Goal: Communication & Community: Ask a question

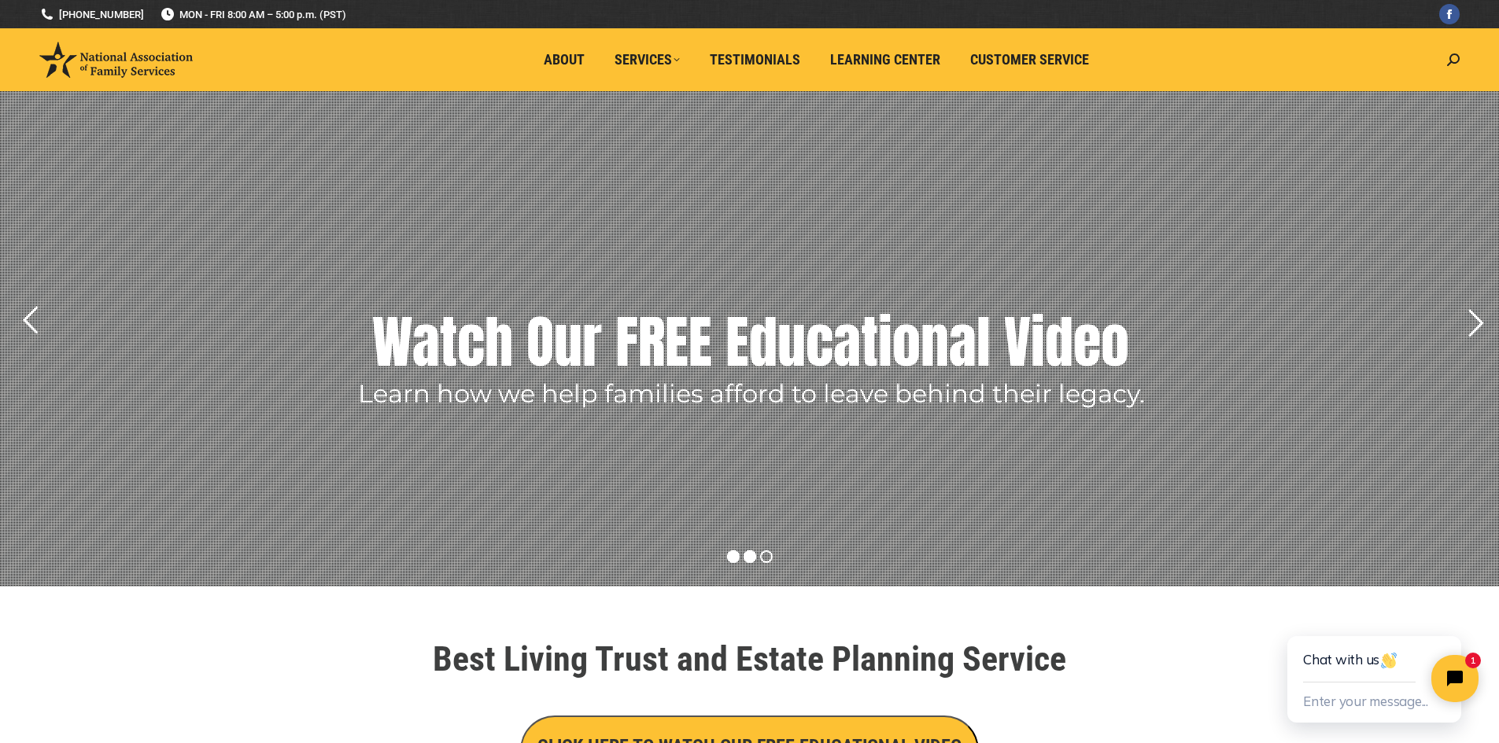
click at [736, 553] on rs-bullet at bounding box center [733, 557] width 13 height 13
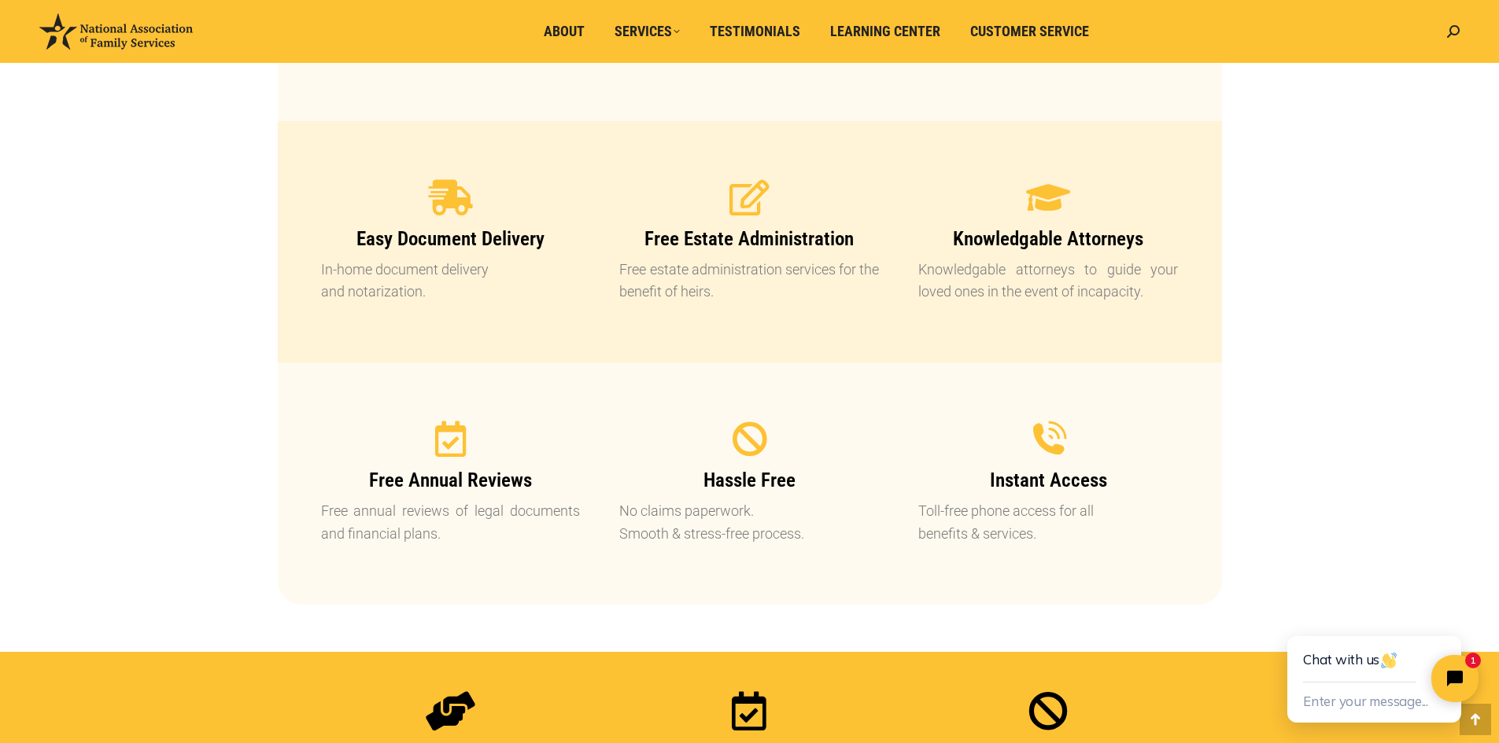
scroll to position [1573, 0]
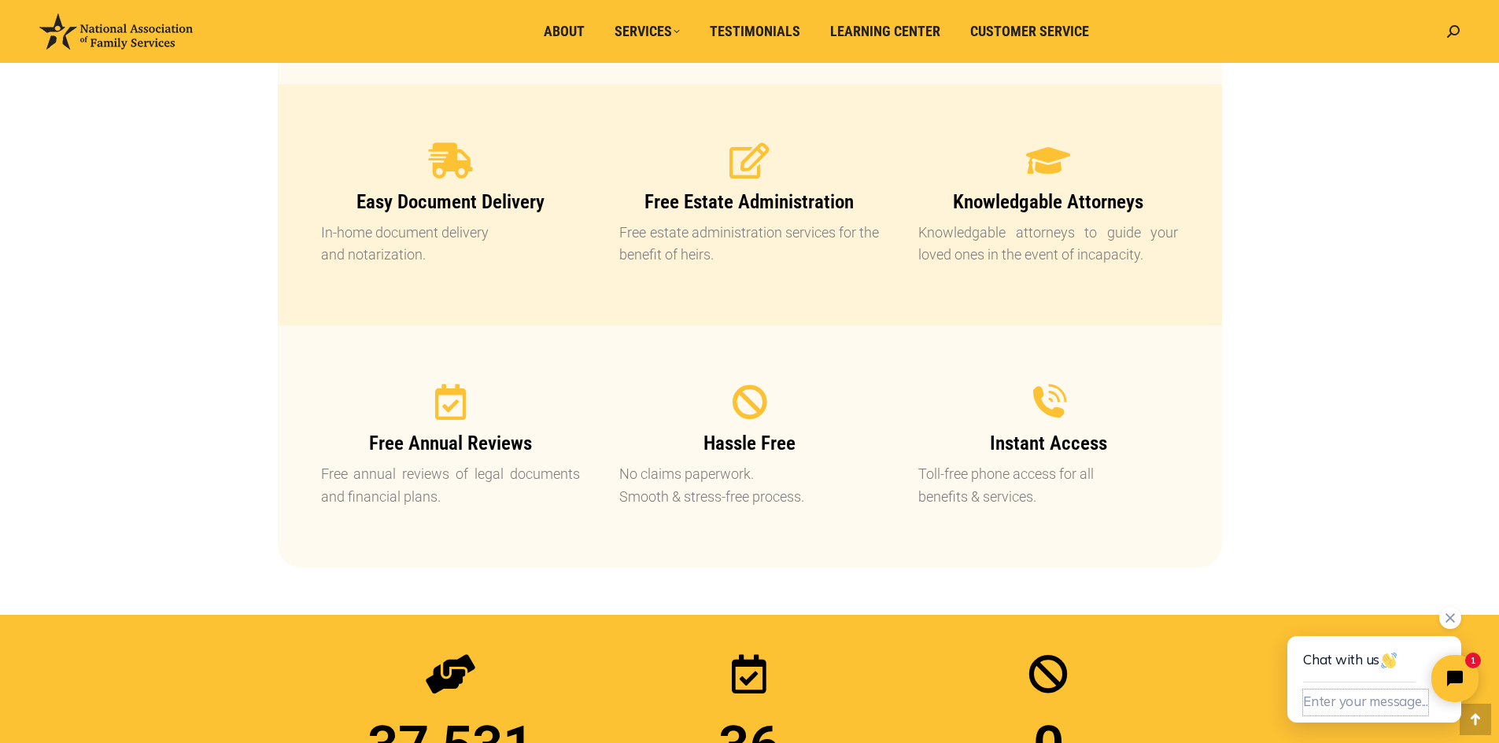
click at [1372, 701] on button "Enter your message..." at bounding box center [1365, 703] width 125 height 26
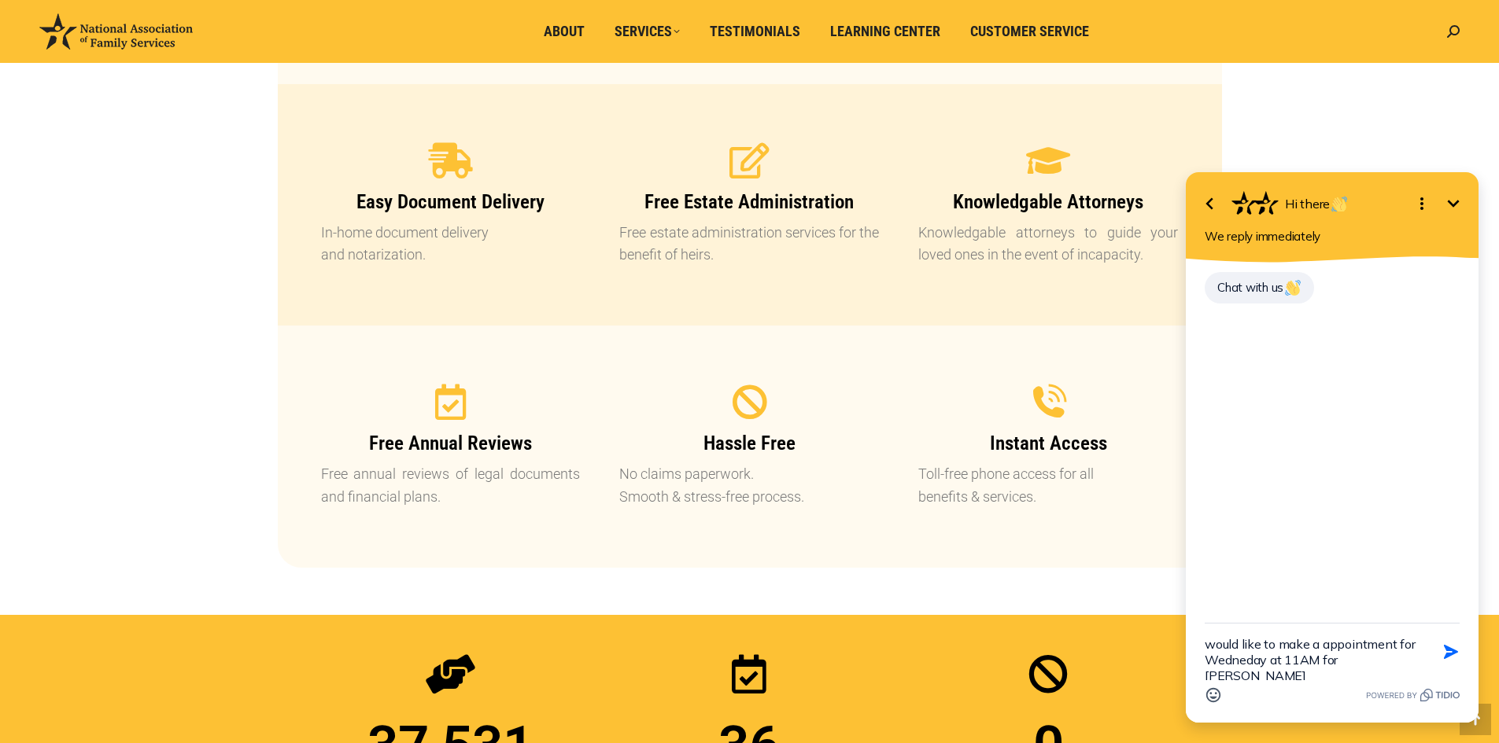
click at [1244, 658] on textarea "would like to make a appointment for Wedneday at 11AM for [PERSON_NAME]" at bounding box center [1312, 652] width 216 height 57
click at [1205, 626] on textarea "would like to make a appointment for [DATE] at 11AM for [PERSON_NAME]" at bounding box center [1312, 644] width 216 height 72
type textarea "I would like to make a appointment for [DATE] at 11AM for [PERSON_NAME]"
click at [1452, 647] on icon "button" at bounding box center [1450, 644] width 14 height 14
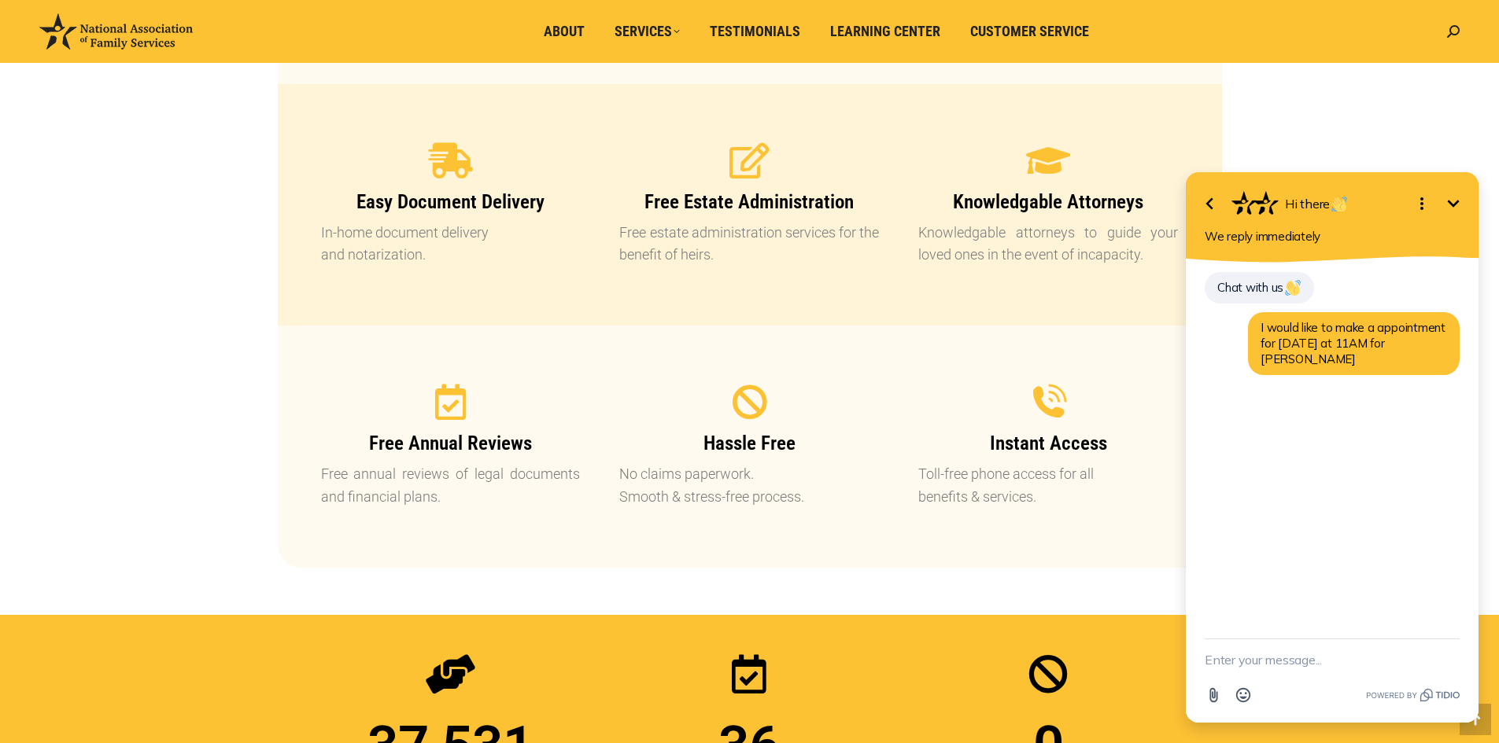
click at [1222, 658] on textarea "New message" at bounding box center [1331, 660] width 255 height 41
type textarea "Hello, Anyone there?"
click at [1445, 668] on icon "button" at bounding box center [1450, 659] width 17 height 17
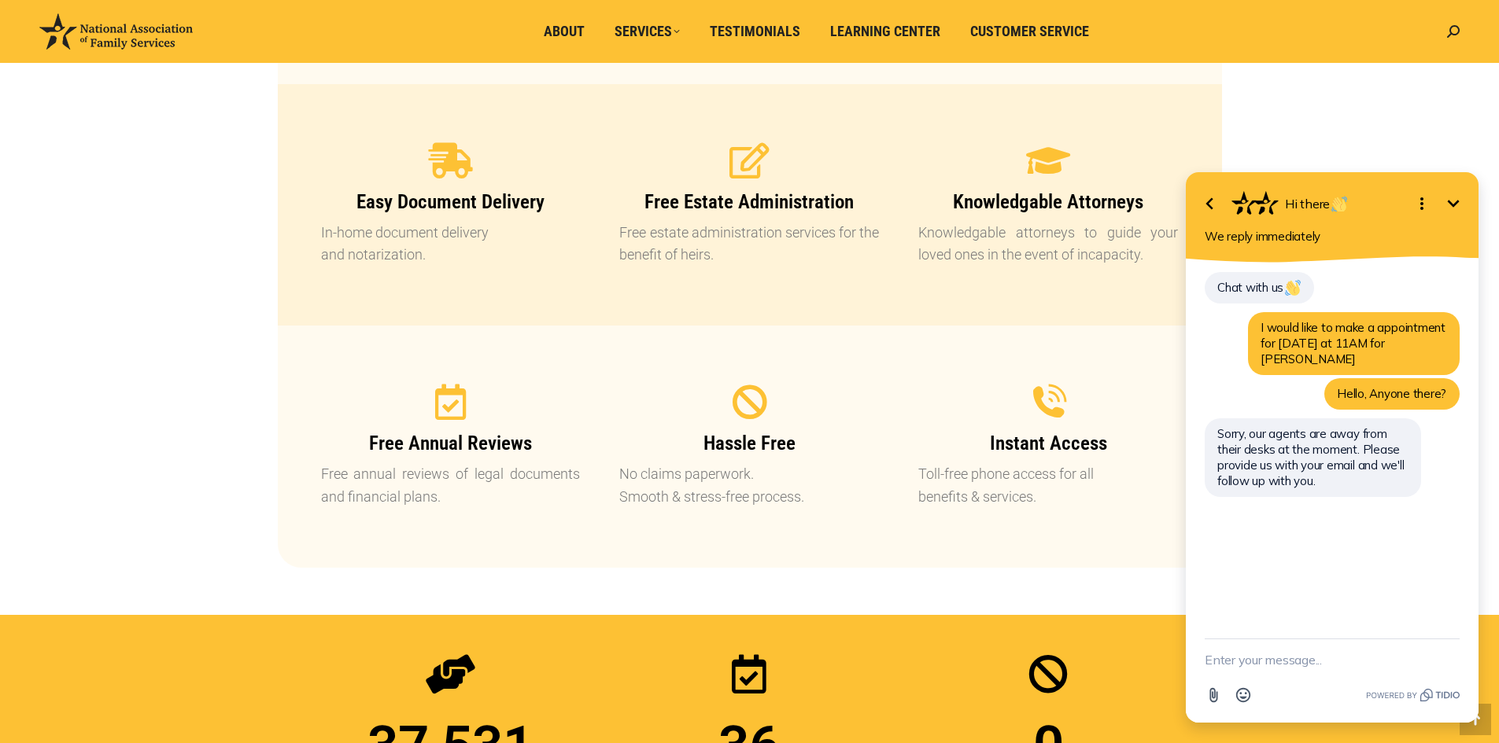
click at [1255, 661] on textarea "New message" at bounding box center [1331, 660] width 255 height 41
type textarea "[EMAIL_ADDRESS][DOMAIN_NAME]"
click at [1449, 659] on icon "button" at bounding box center [1450, 659] width 17 height 17
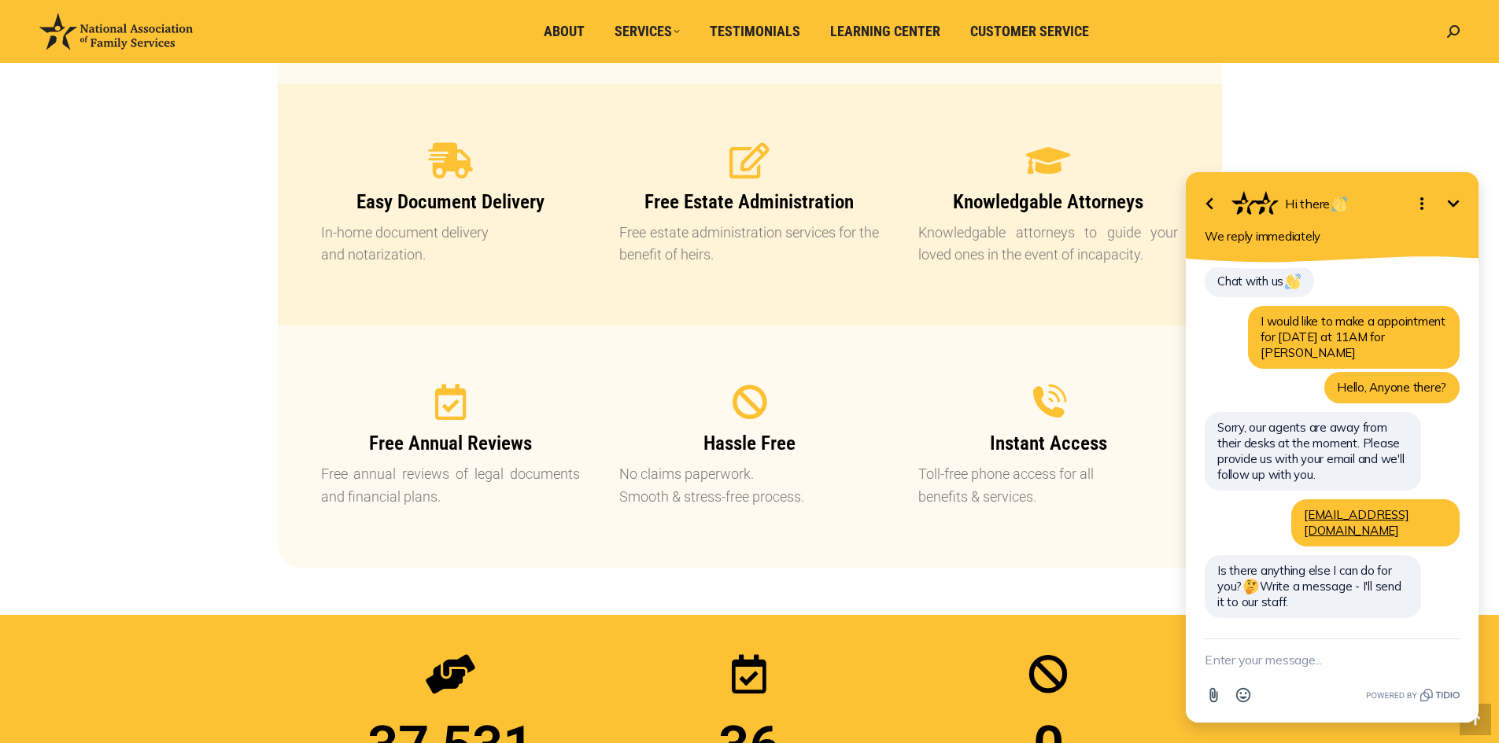
scroll to position [0, 0]
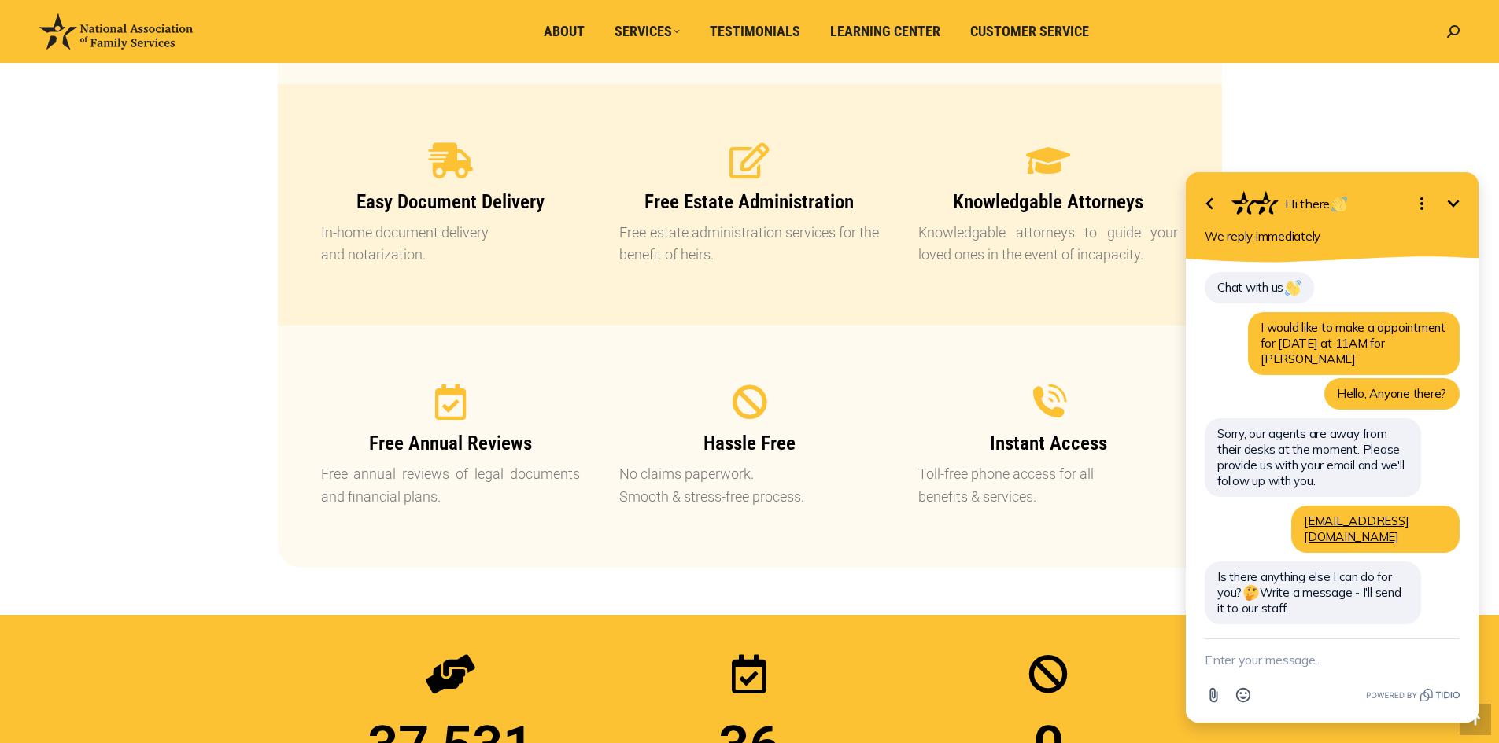
click at [1217, 665] on textarea "New message" at bounding box center [1331, 660] width 255 height 41
type textarea "NO that's all"
click at [1448, 654] on icon "button" at bounding box center [1450, 659] width 17 height 17
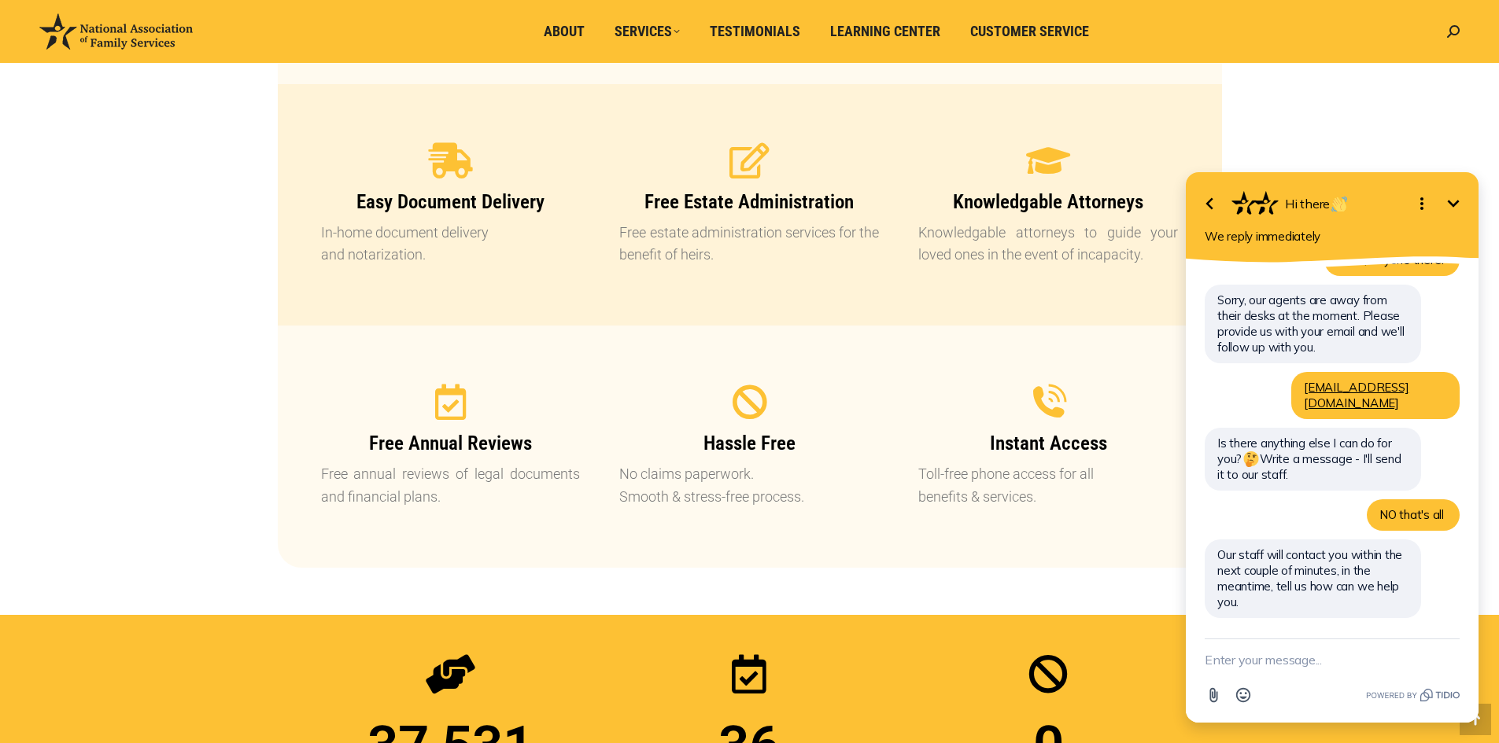
scroll to position [118, 0]
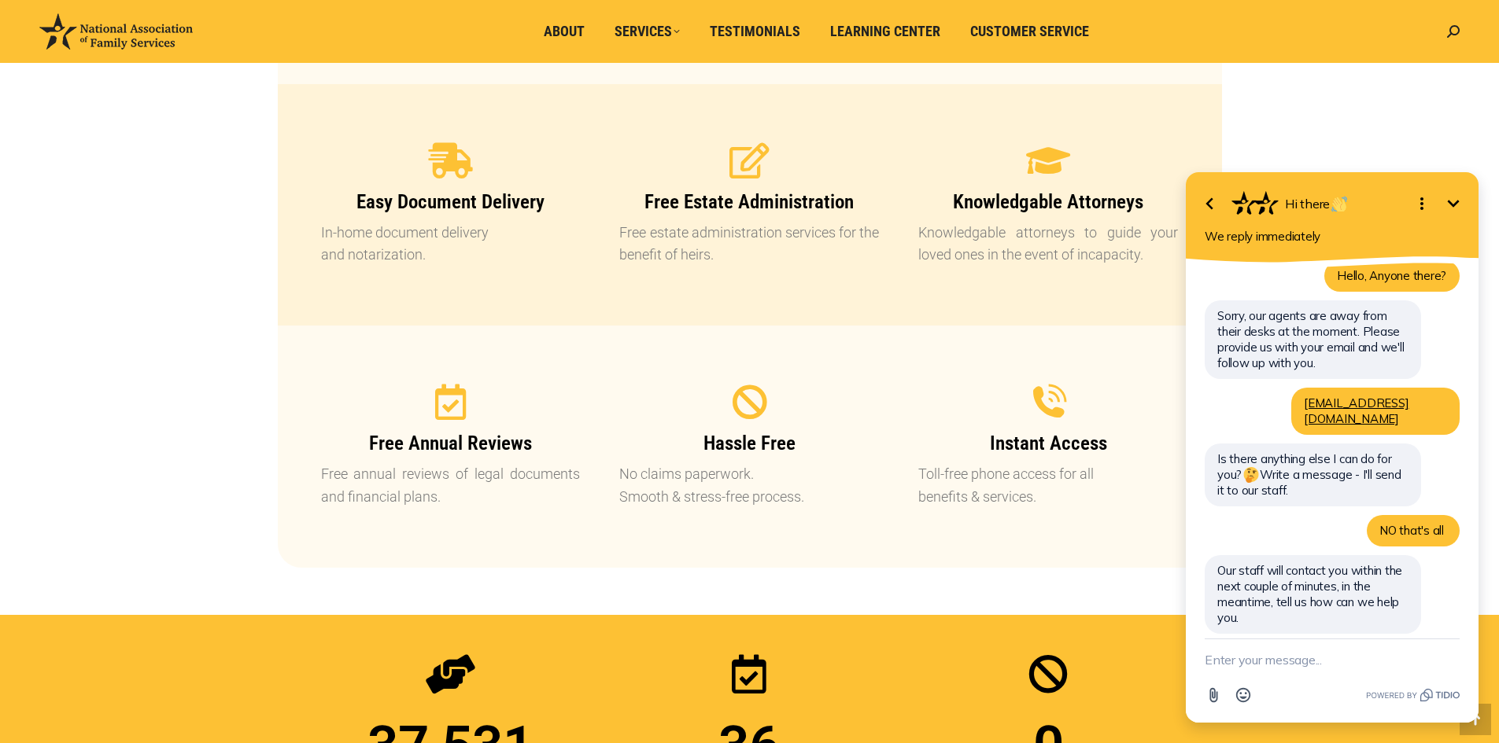
click at [1215, 655] on textarea "New message" at bounding box center [1331, 660] width 255 height 41
click at [1326, 664] on textarea "That's all I needed." at bounding box center [1312, 660] width 216 height 41
type textarea "That's all I needed. The appointment for [PERSON_NAME] [DATE]."
click at [1445, 652] on icon "button" at bounding box center [1450, 651] width 17 height 17
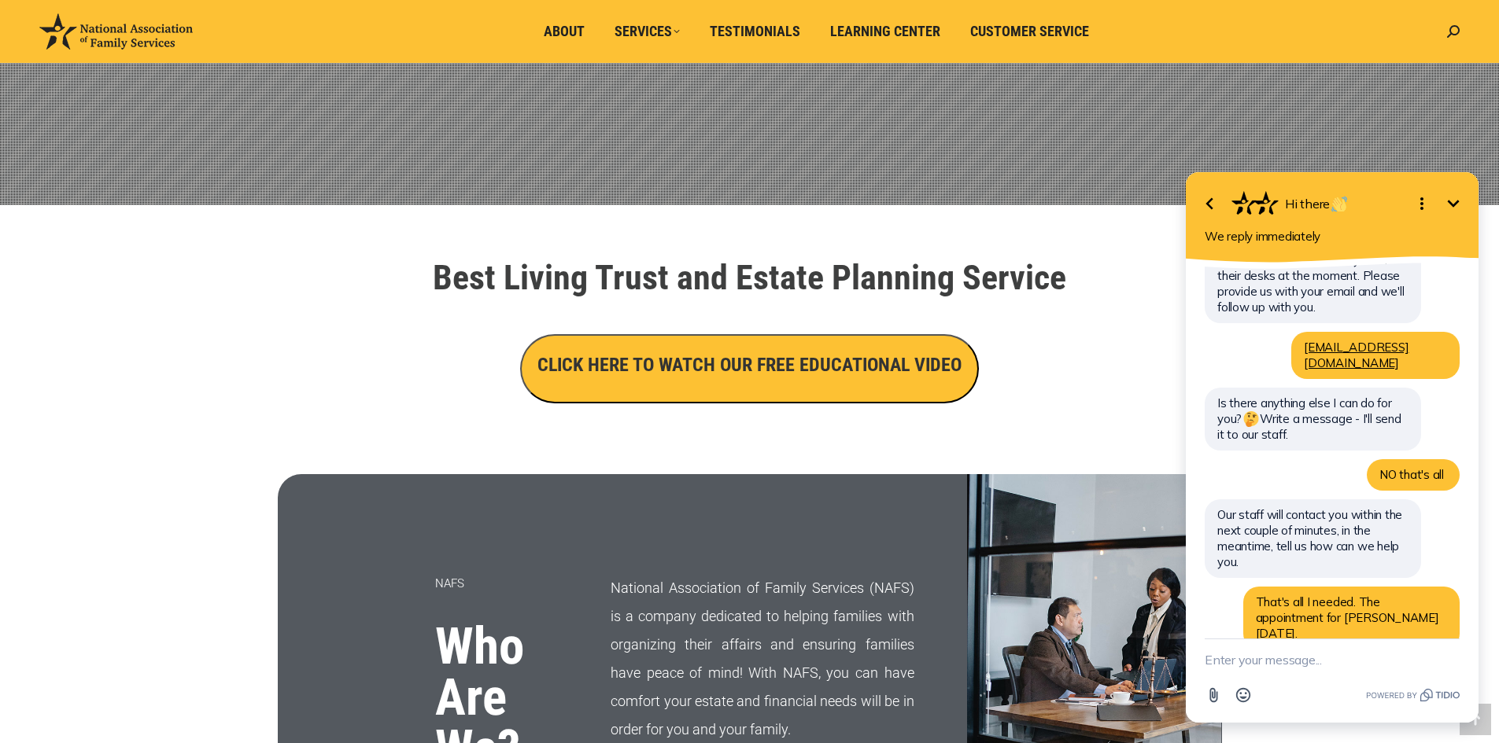
scroll to position [372, 0]
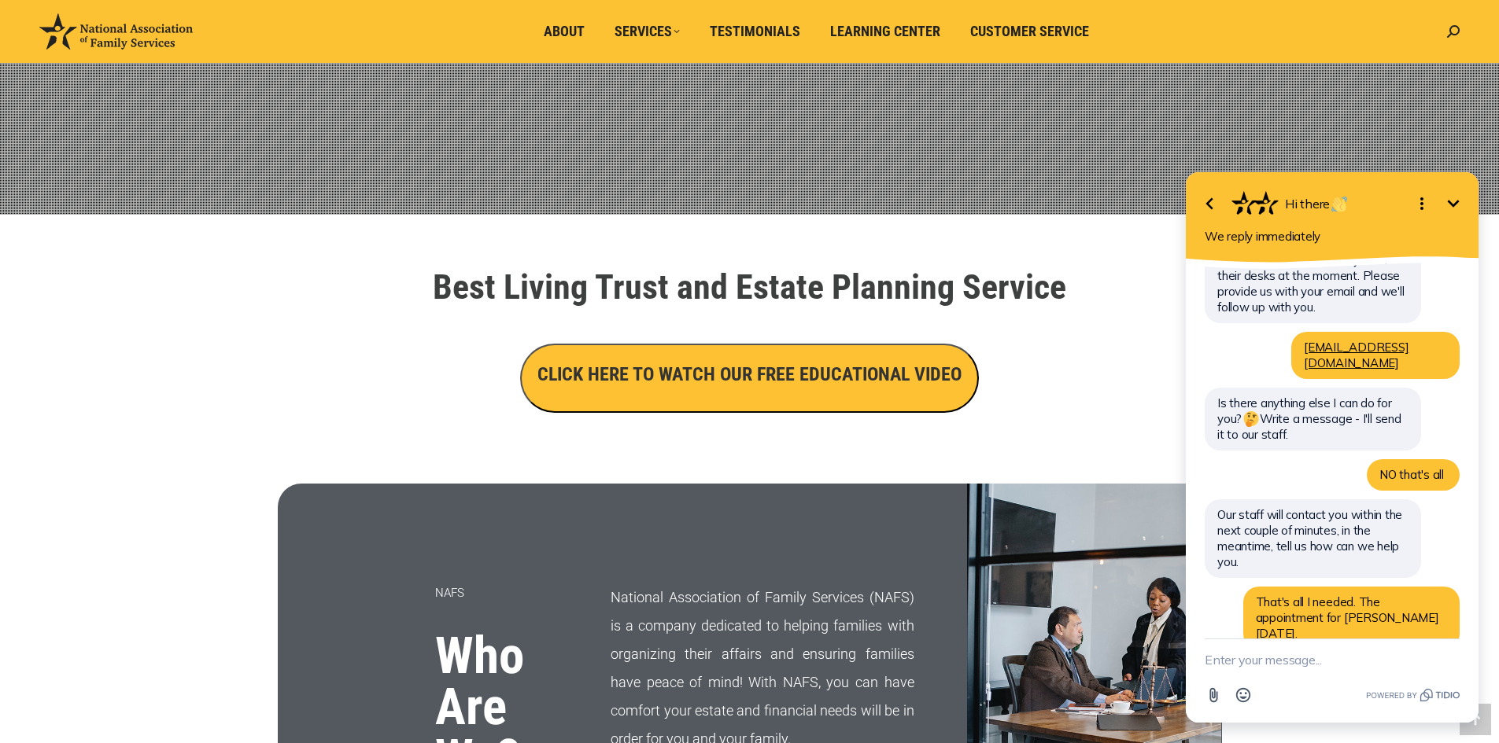
click at [714, 385] on h3 "CLICK HERE TO WATCH OUR FREE EDUCATIONAL VIDEO" at bounding box center [749, 374] width 424 height 27
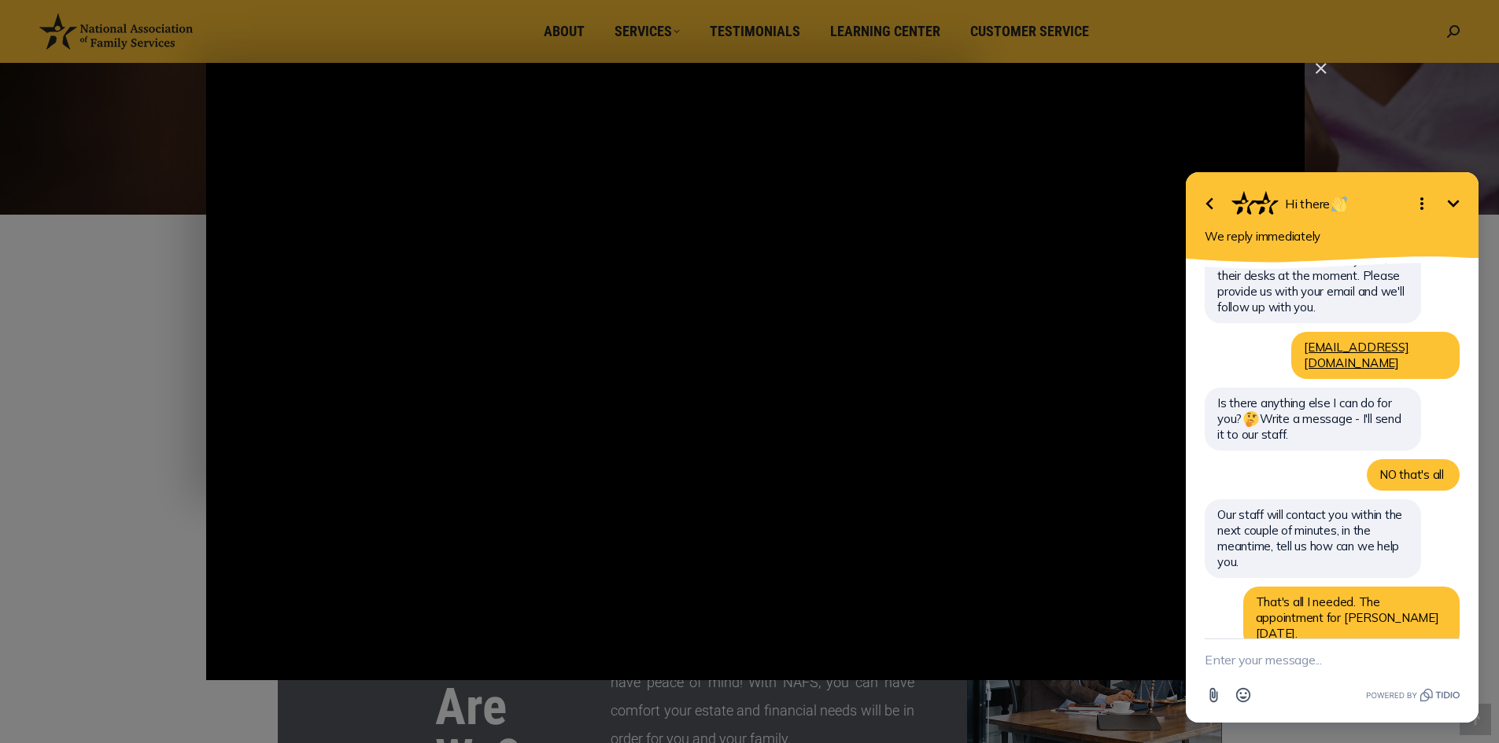
click at [1454, 208] on icon "Minimize" at bounding box center [1452, 203] width 19 height 19
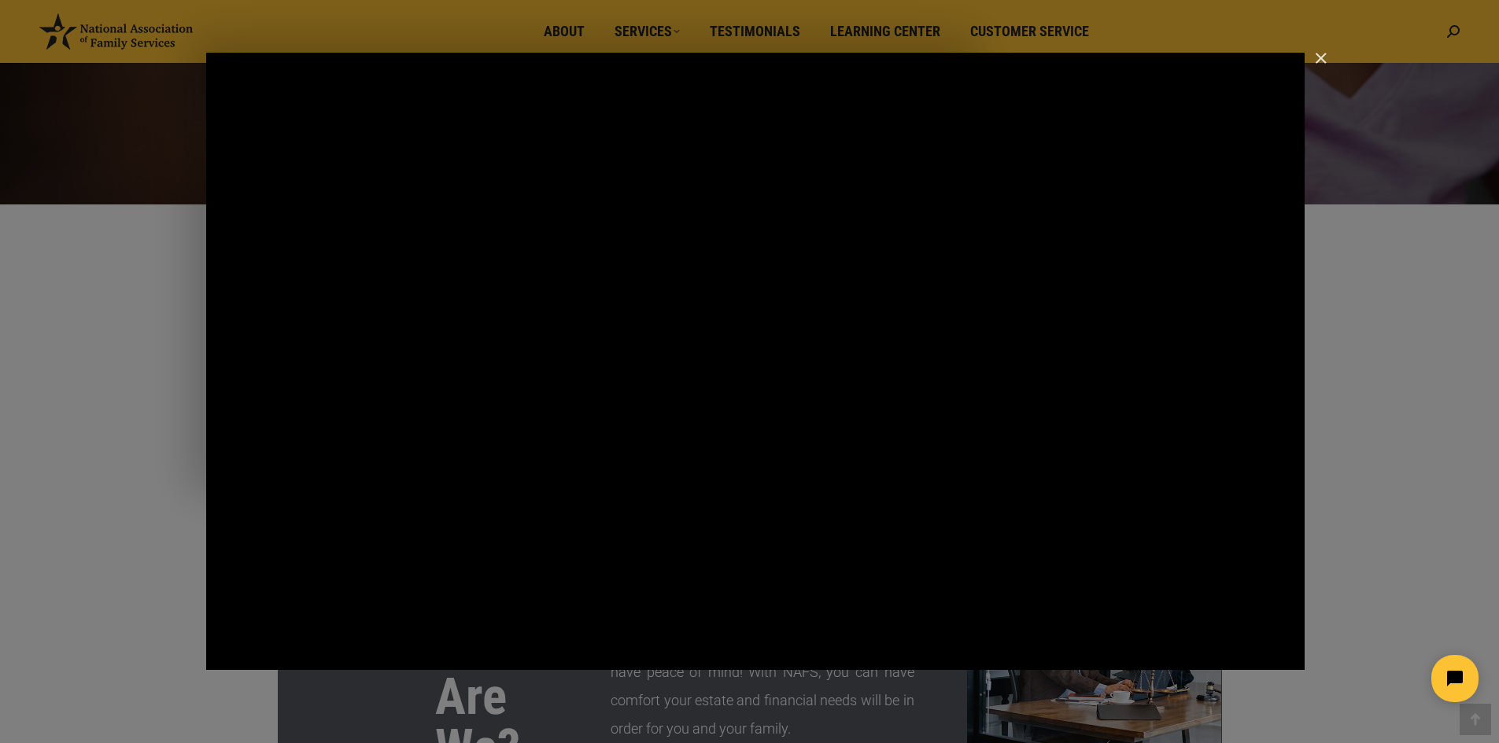
scroll to position [383, 0]
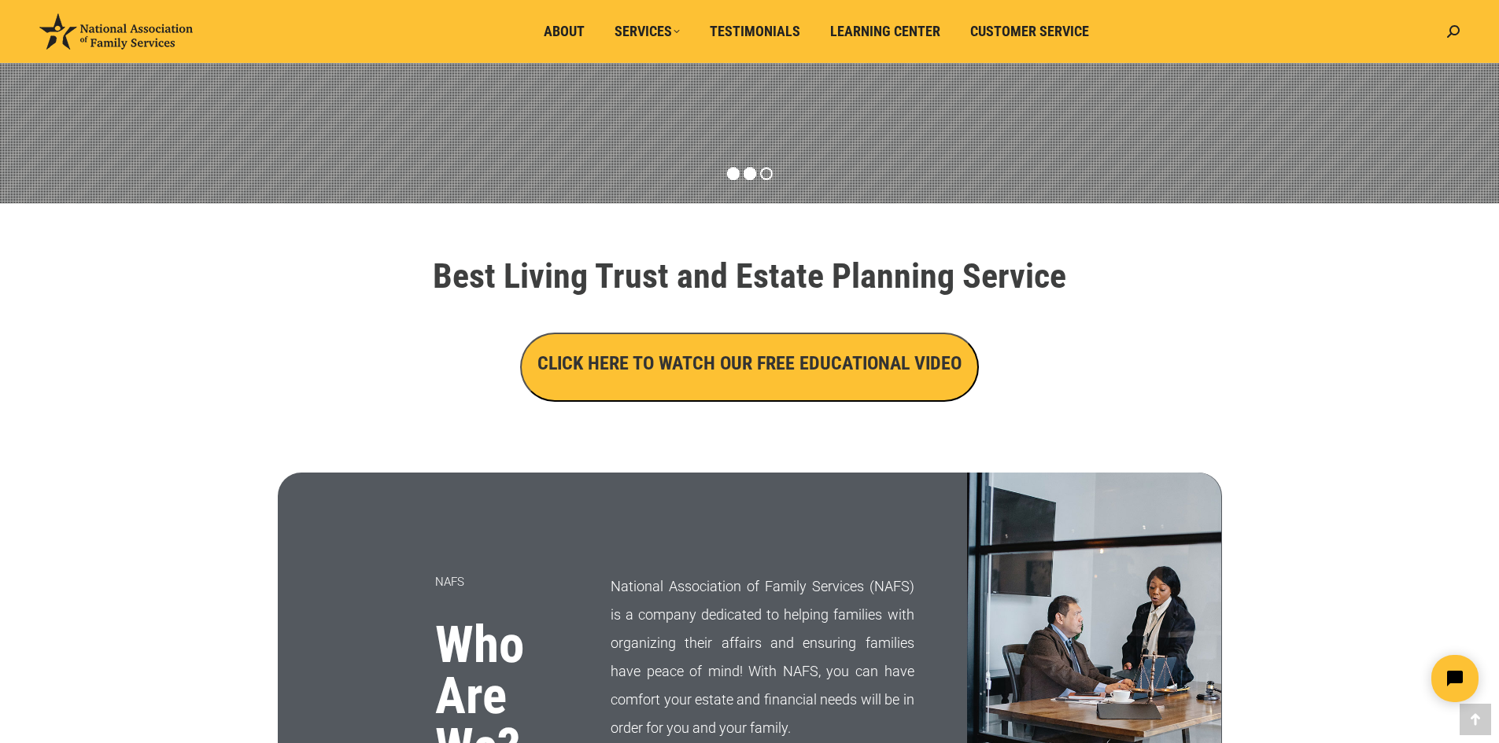
click at [737, 169] on rs-bullet at bounding box center [733, 174] width 13 height 13
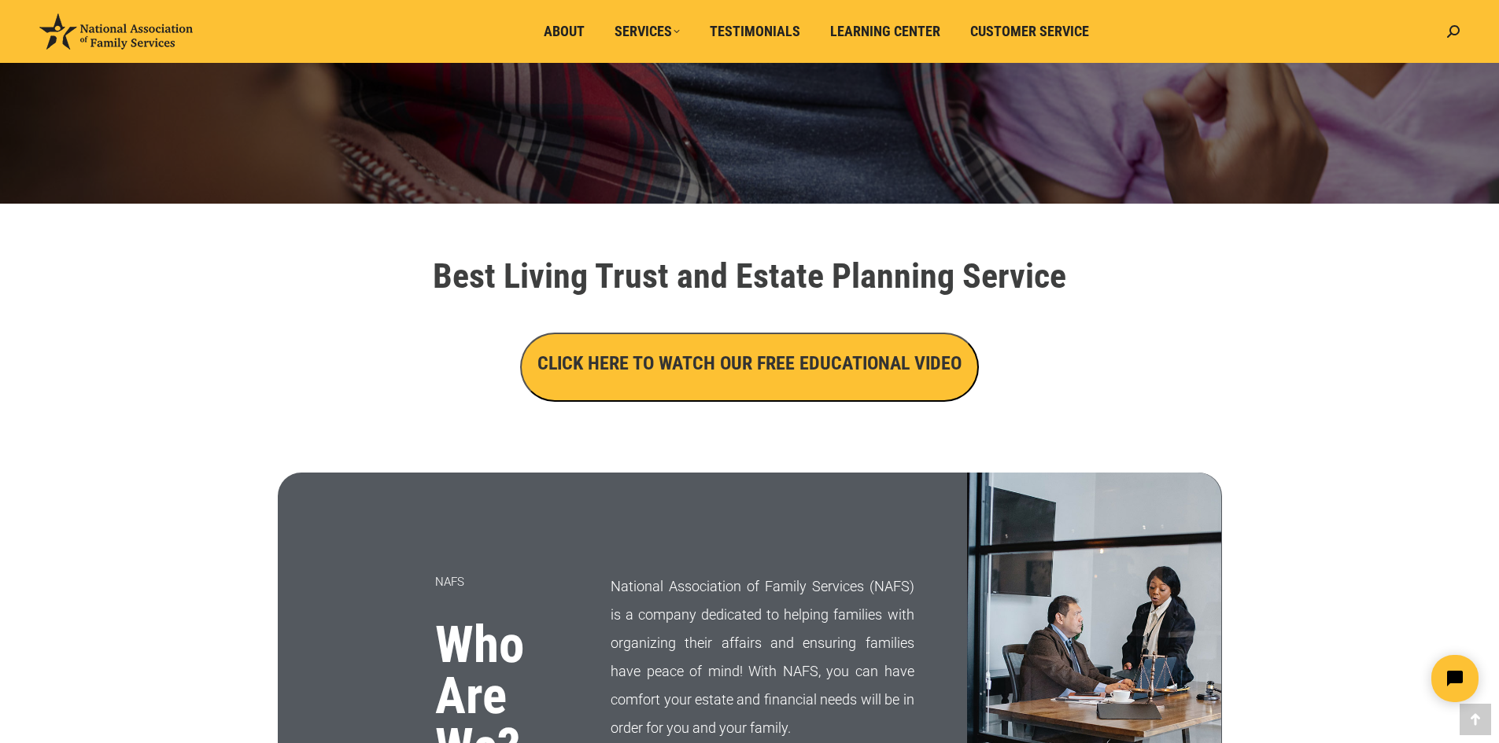
drag, startPoint x: 696, startPoint y: 370, endPoint x: 610, endPoint y: 382, distance: 86.7
click at [610, 382] on button "CLICK HERE TO WATCH OUR FREE EDUCATIONAL VIDEO" at bounding box center [749, 367] width 459 height 69
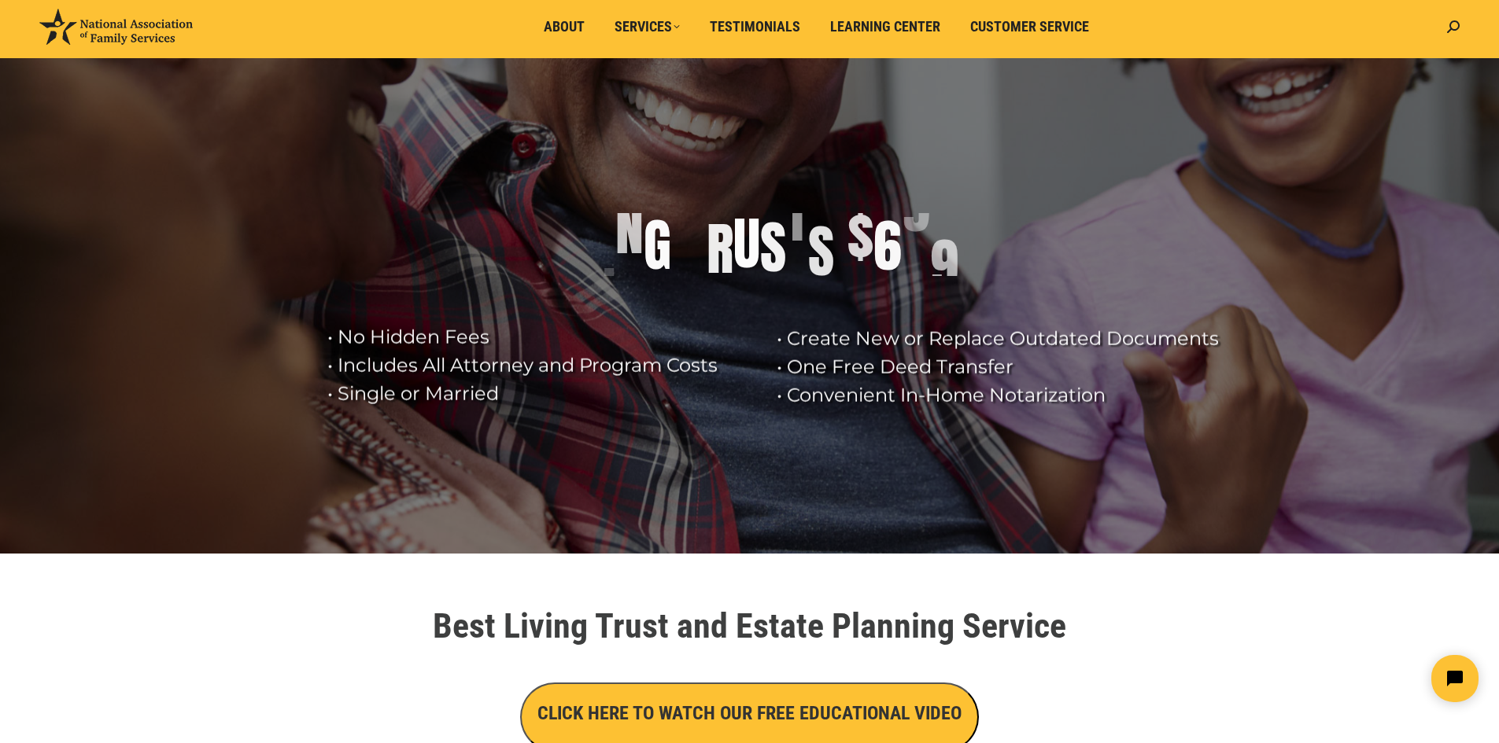
scroll to position [0, 0]
